Goal: Information Seeking & Learning: Learn about a topic

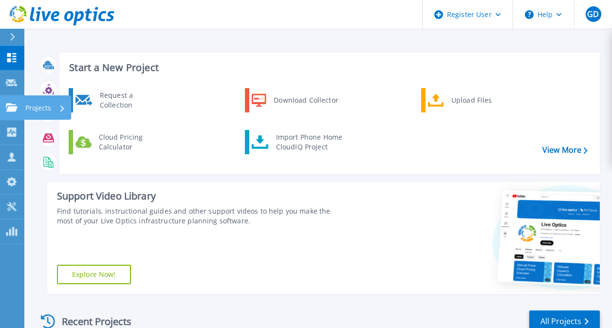
click at [9, 107] on icon at bounding box center [12, 107] width 12 height 8
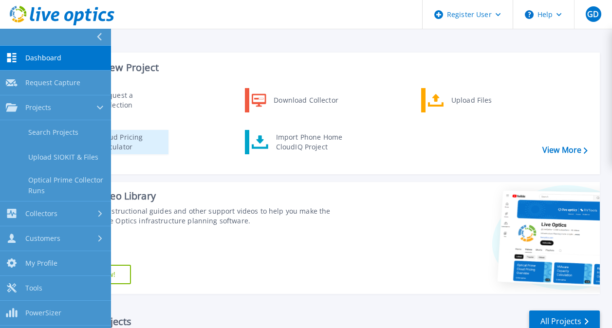
click at [162, 144] on div "Cloud Pricing Calculator" at bounding box center [130, 141] width 72 height 19
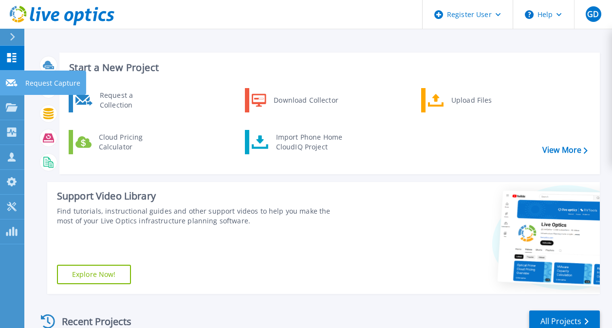
click at [12, 92] on link "Request Capture Request Capture" at bounding box center [12, 83] width 24 height 25
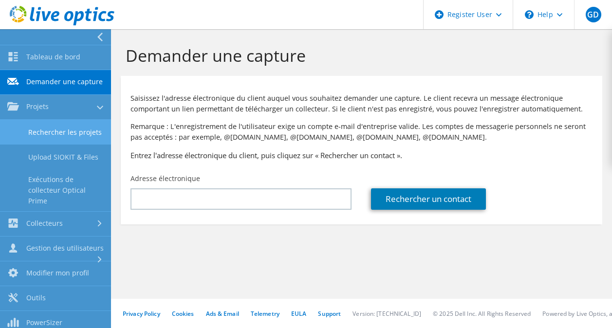
click at [60, 145] on link "Rechercher les projets" at bounding box center [55, 132] width 111 height 25
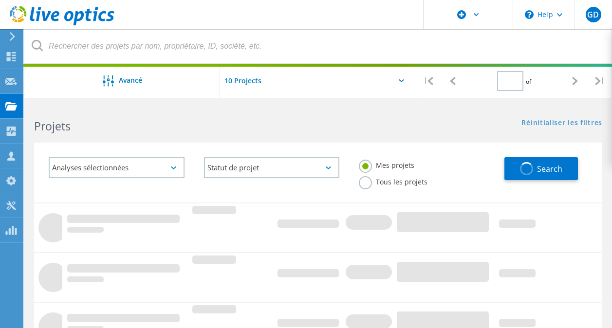
type input "1"
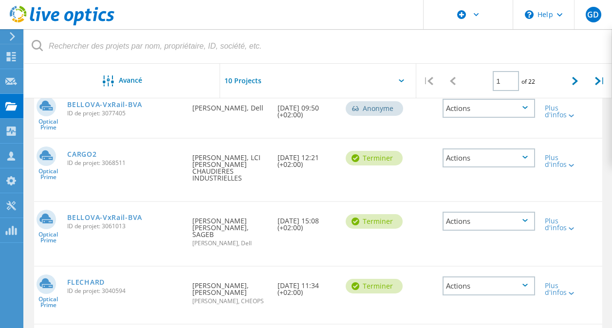
scroll to position [235, 0]
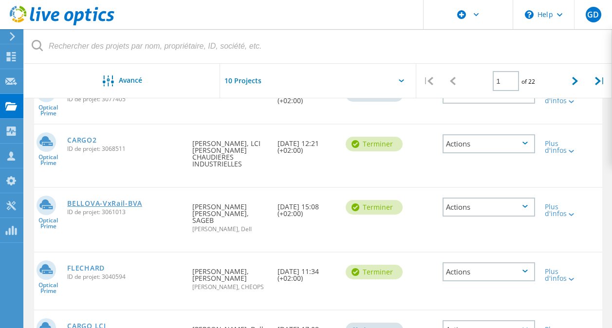
click at [126, 201] on link "BELLOVA-VxRail-BVA" at bounding box center [104, 203] width 75 height 7
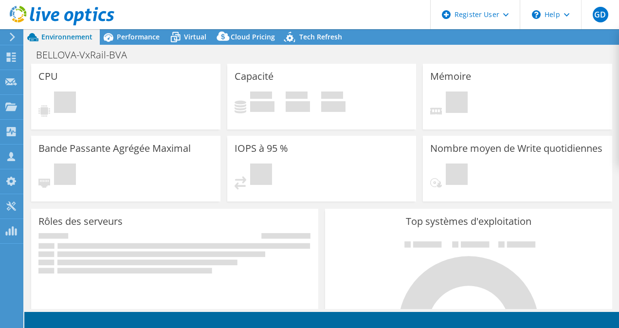
select select "USD"
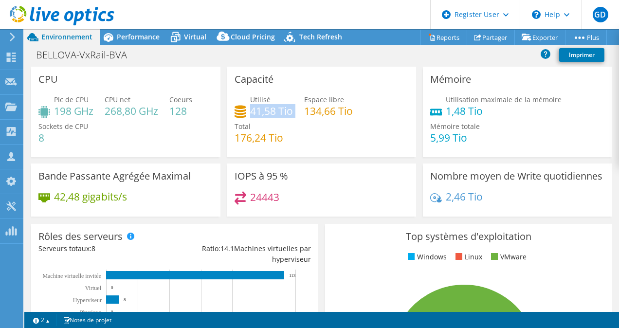
drag, startPoint x: 248, startPoint y: 112, endPoint x: 294, endPoint y: 110, distance: 46.8
click at [294, 110] on div "Utilisé 41,58 Tio Espace libre 134,66 Tio Total 176,24 Tio" at bounding box center [322, 123] width 175 height 58
copy div "41,58 Tio"
click at [247, 115] on div "Utilisé 41,58 Tio" at bounding box center [264, 105] width 58 height 22
drag, startPoint x: 247, startPoint y: 115, endPoint x: 270, endPoint y: 113, distance: 23.0
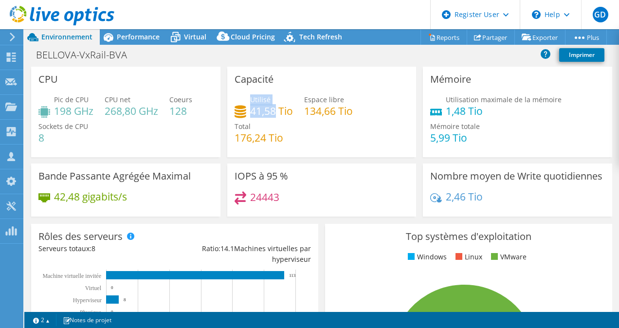
click at [270, 113] on div "Utilisé 41,58 Tio" at bounding box center [264, 105] width 58 height 22
click at [193, 44] on div "Virtual" at bounding box center [190, 37] width 47 height 16
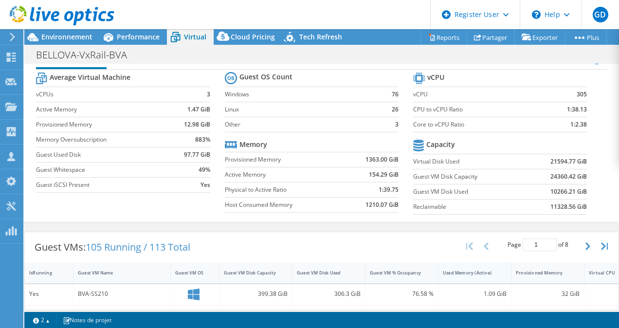
scroll to position [24, 0]
drag, startPoint x: 542, startPoint y: 174, endPoint x: 570, endPoint y: 175, distance: 27.3
click at [570, 175] on td "24360.42 GiB" at bounding box center [557, 175] width 60 height 15
copy b "24360.42"
click at [133, 32] on span "Performance" at bounding box center [138, 36] width 43 height 9
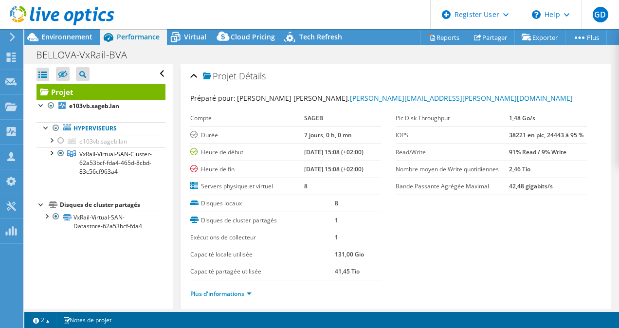
scroll to position [0, 0]
drag, startPoint x: 501, startPoint y: 135, endPoint x: 580, endPoint y: 137, distance: 78.9
click at [580, 137] on div "Pic Disk Throughput 1,48 Go/s IOPS 38221 en pic, 24443 à 95 % Read/Write 91% Re…" at bounding box center [499, 152] width 206 height 85
copy tr "38221 en pic, 24443 à 95 %"
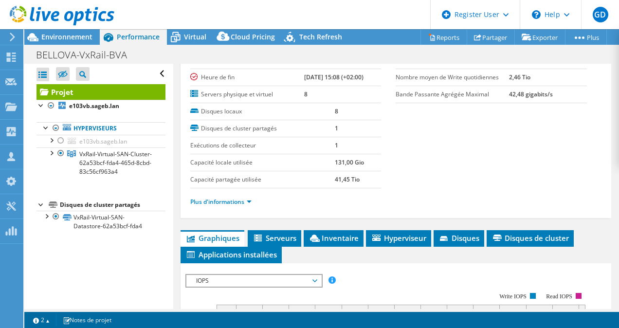
scroll to position [98, 0]
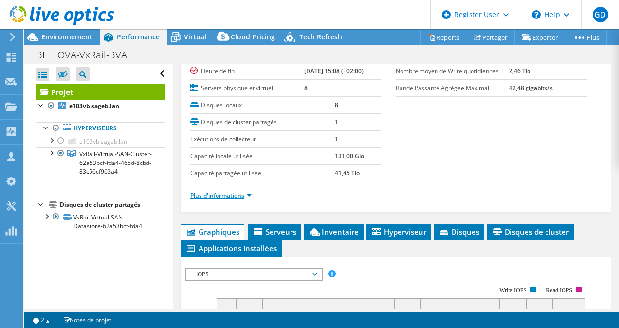
click at [239, 193] on link "Plus d'informations" at bounding box center [220, 195] width 61 height 8
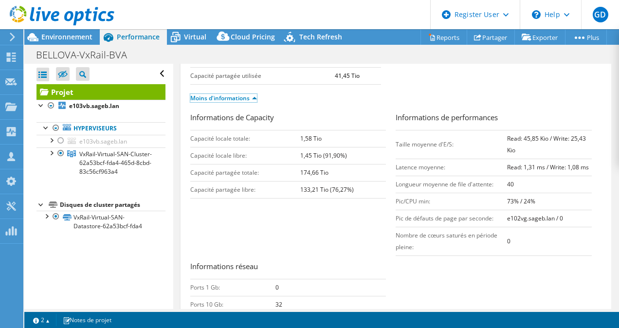
scroll to position [196, 0]
drag, startPoint x: 517, startPoint y: 137, endPoint x: 583, endPoint y: 139, distance: 65.8
click at [583, 139] on td "Read: 45,85 Kio / Write: 25,43 Kio" at bounding box center [549, 143] width 85 height 29
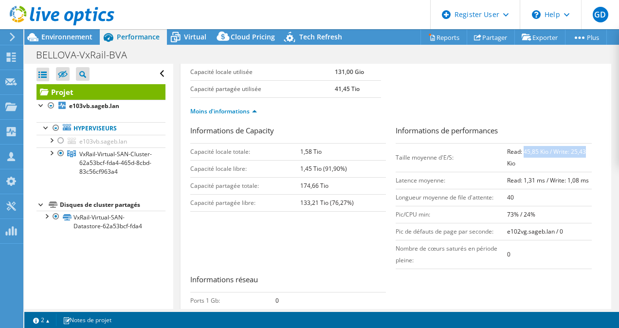
scroll to position [183, 0]
